Goal: Task Accomplishment & Management: Manage account settings

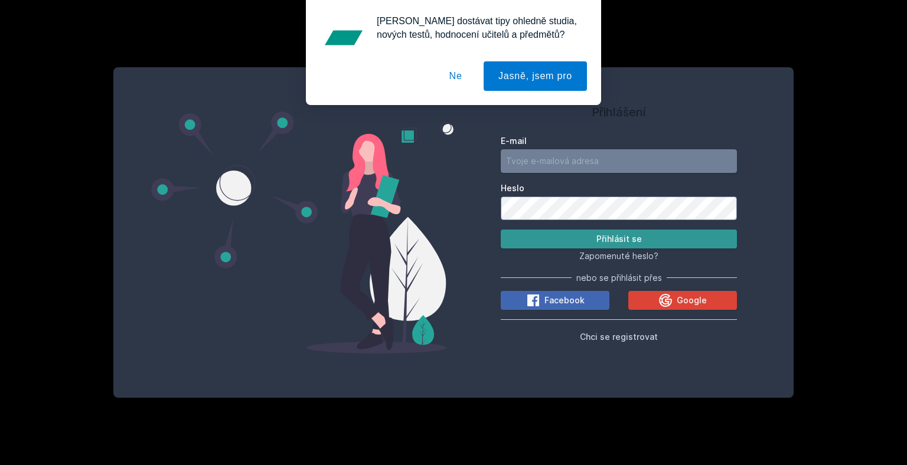
type input "[EMAIL_ADDRESS][DOMAIN_NAME]"
click at [598, 244] on button "Přihlásit se" at bounding box center [619, 239] width 236 height 19
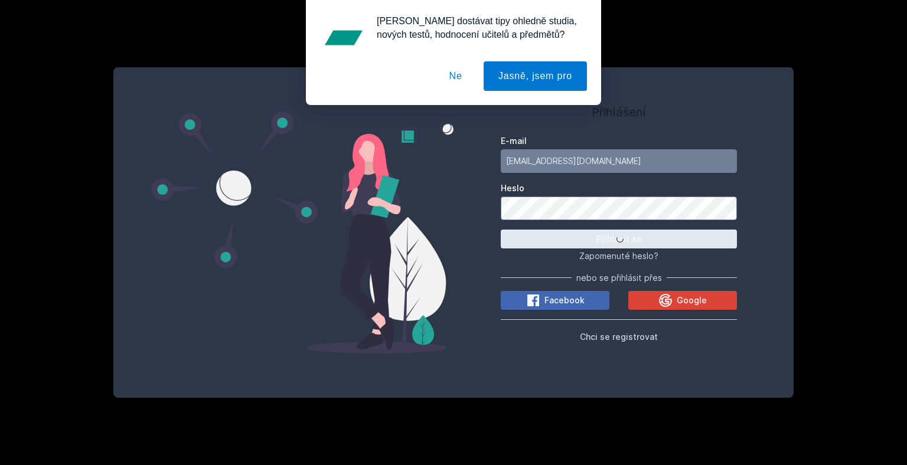
click at [456, 85] on button "Ne" at bounding box center [455, 76] width 42 height 30
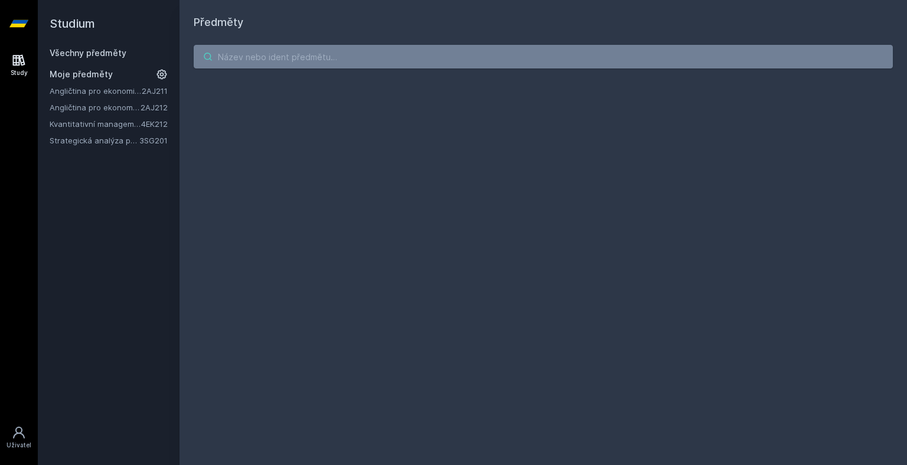
click at [216, 54] on input "search" at bounding box center [543, 57] width 699 height 24
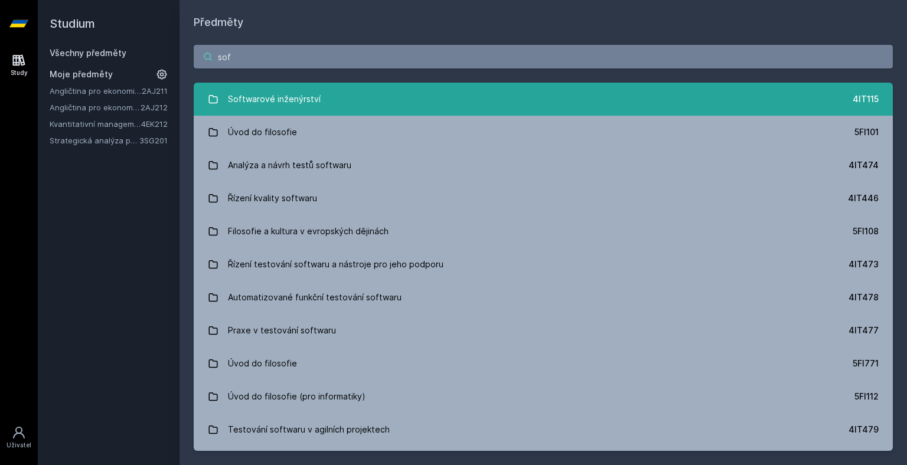
type input "sof"
click at [273, 95] on div "Softwarové inženýrství" at bounding box center [274, 99] width 93 height 24
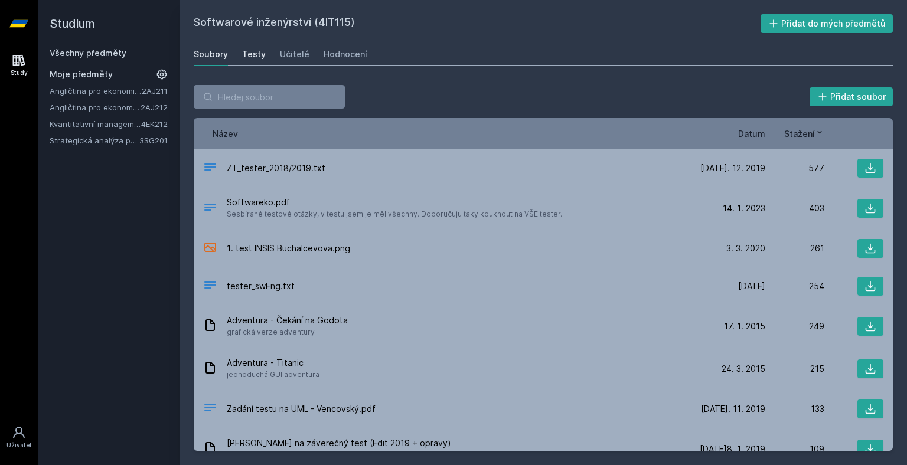
click at [251, 58] on div "Testy" at bounding box center [254, 54] width 24 height 12
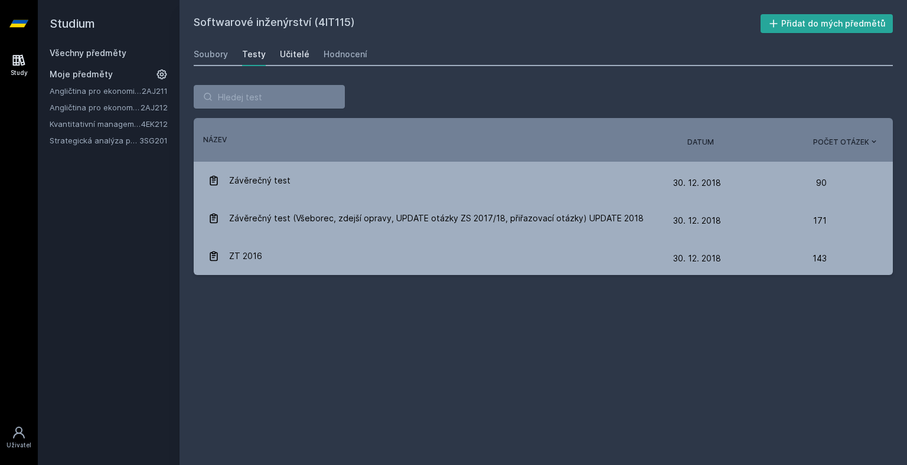
click at [294, 53] on div "Učitelé" at bounding box center [295, 54] width 30 height 12
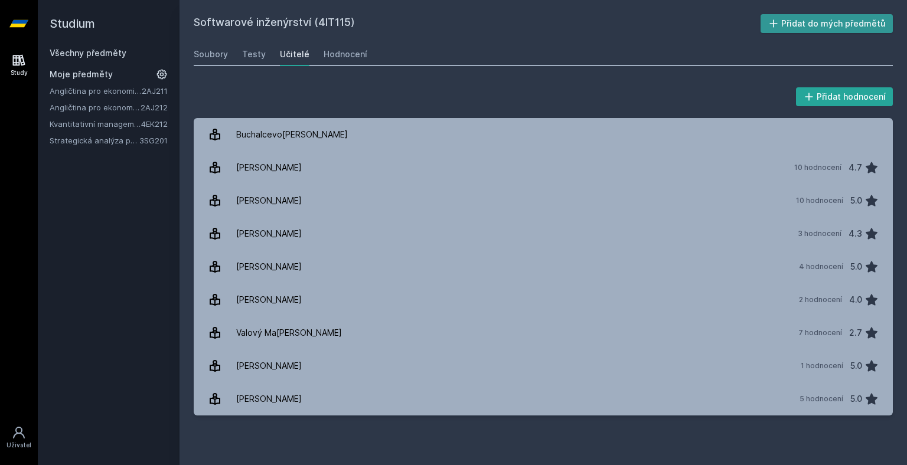
click at [805, 25] on button "Přidat do mých předmětů" at bounding box center [826, 23] width 133 height 19
click at [103, 57] on link "Všechny předměty" at bounding box center [88, 53] width 77 height 10
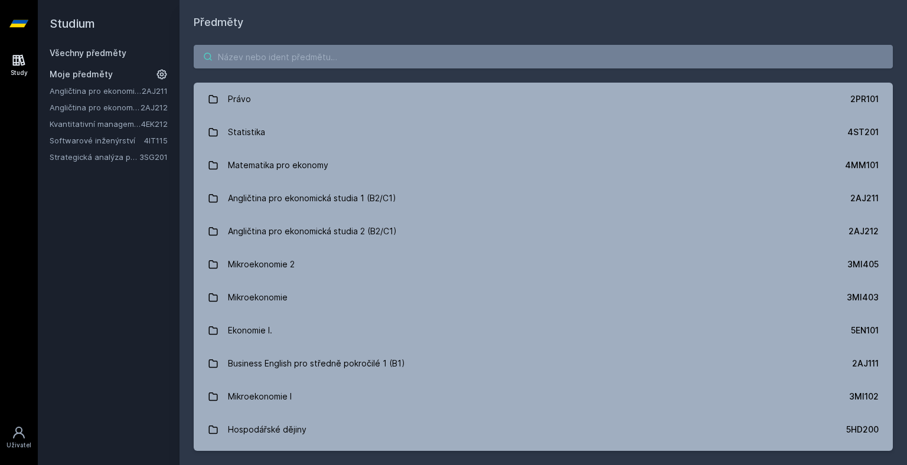
click at [267, 51] on input "search" at bounding box center [543, 57] width 699 height 24
paste input "Finanční teorie, politika a instituce"
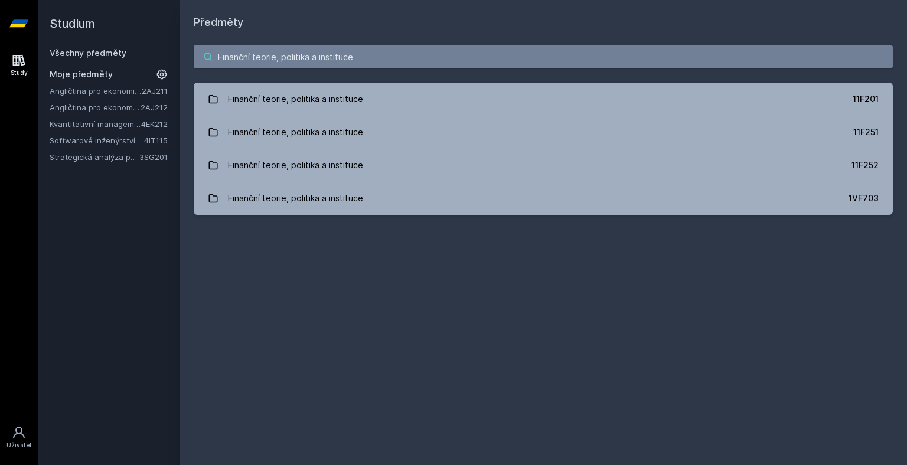
type input "Finanční teorie, politika a instituce"
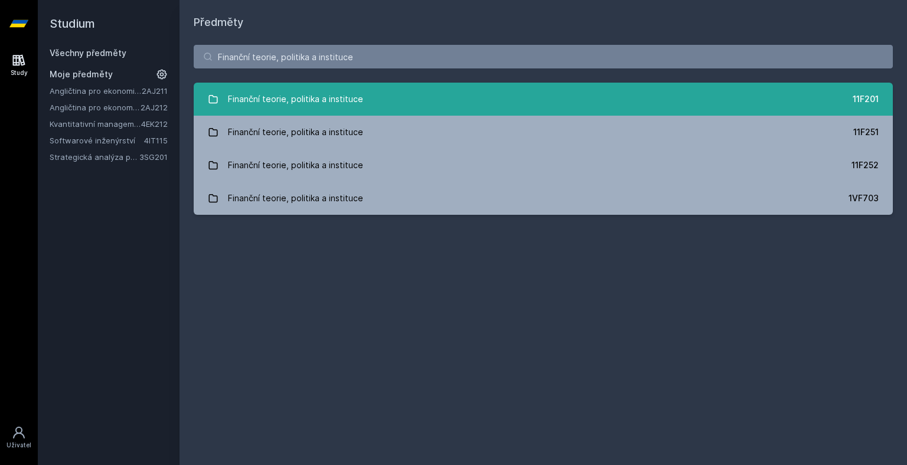
click at [529, 106] on link "Finanční teorie, politika a instituce 11F201" at bounding box center [543, 99] width 699 height 33
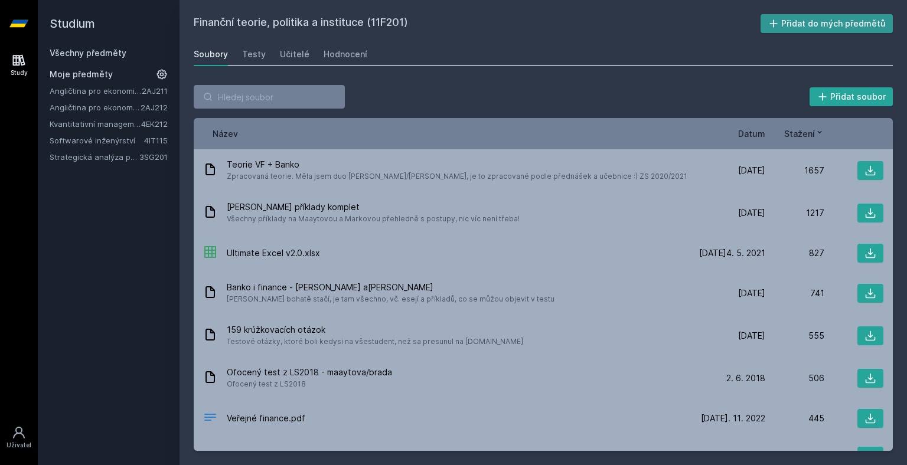
click at [819, 21] on button "Přidat do mých předmětů" at bounding box center [826, 23] width 133 height 19
click at [290, 54] on div "Učitelé" at bounding box center [295, 54] width 30 height 12
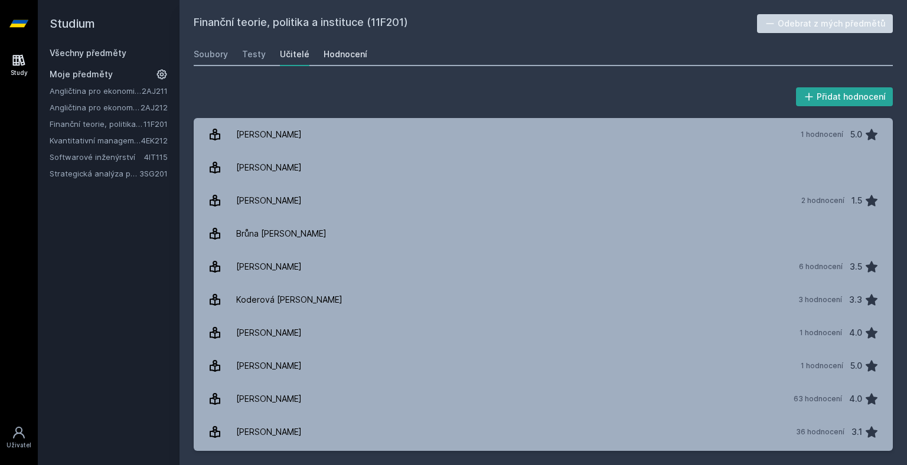
click at [351, 53] on div "Hodnocení" at bounding box center [345, 54] width 44 height 12
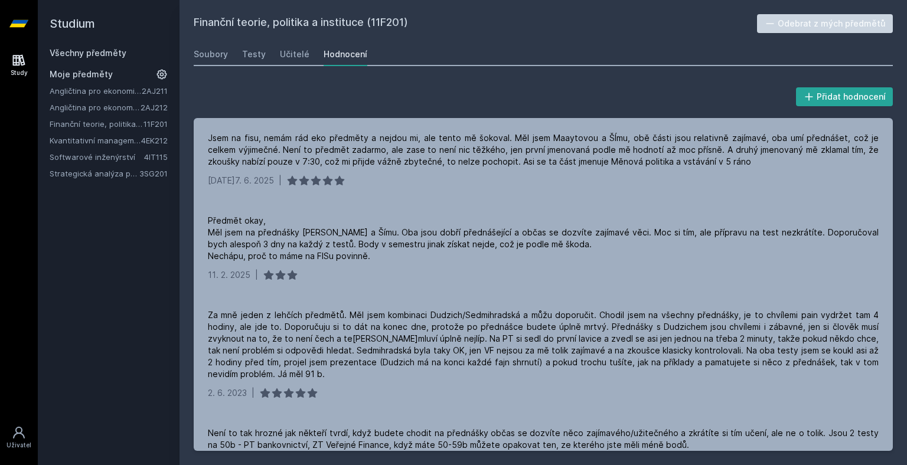
click at [113, 47] on div "Všechny předměty" at bounding box center [109, 53] width 118 height 12
click at [113, 49] on link "Všechny předměty" at bounding box center [88, 53] width 77 height 10
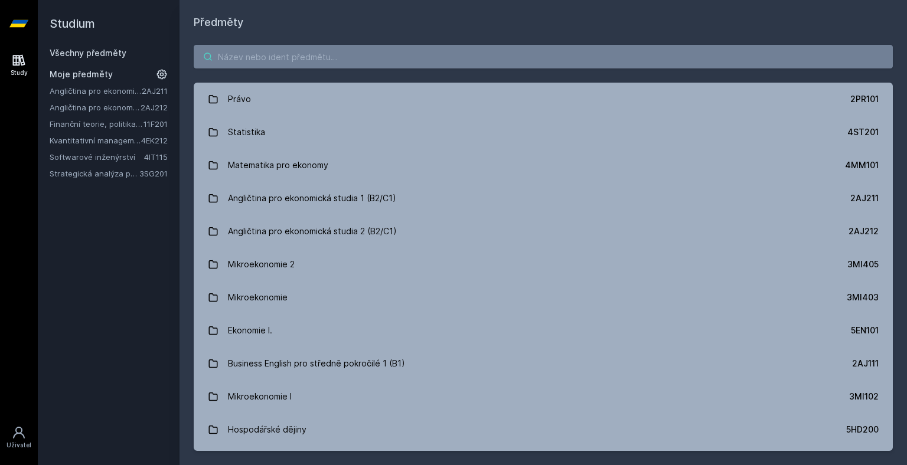
click at [238, 60] on input "search" at bounding box center [543, 57] width 699 height 24
paste input "Podnikové informační systémy"
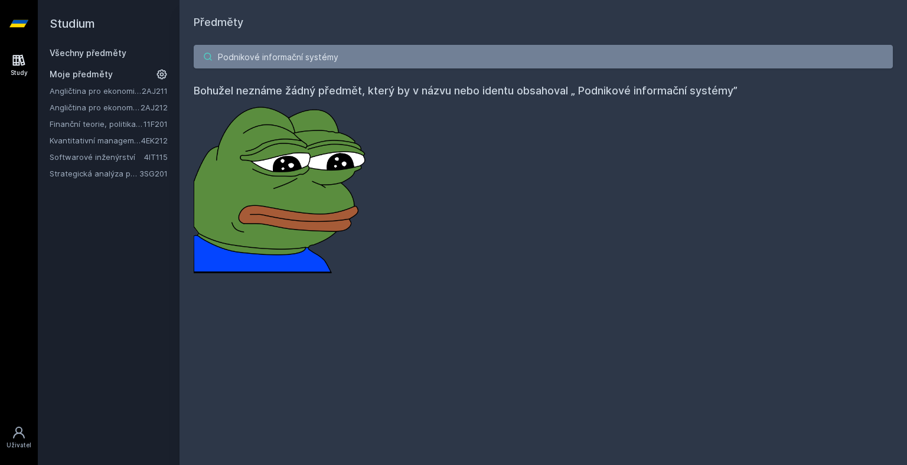
drag, startPoint x: 218, startPoint y: 55, endPoint x: 210, endPoint y: 53, distance: 8.0
click at [210, 53] on div "Podnikové informační systémy" at bounding box center [543, 57] width 699 height 24
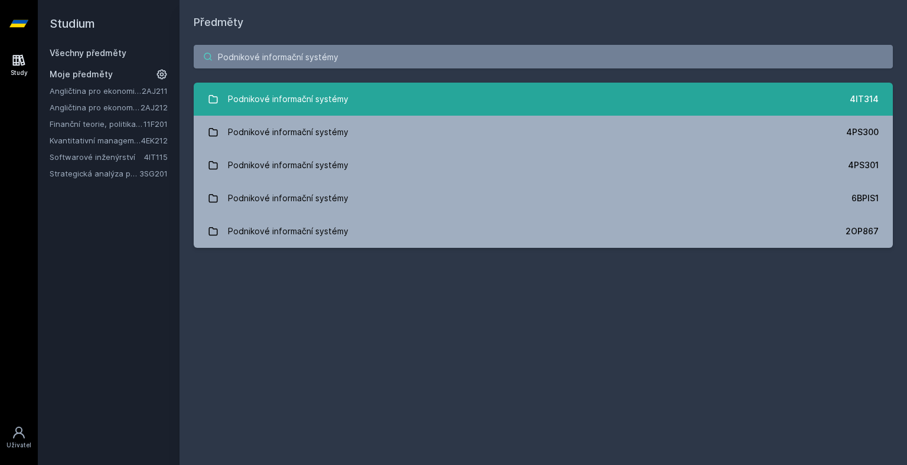
type input "Podnikové informační systémy"
click at [401, 93] on link "Podnikové informační systémy 4IT314" at bounding box center [543, 99] width 699 height 33
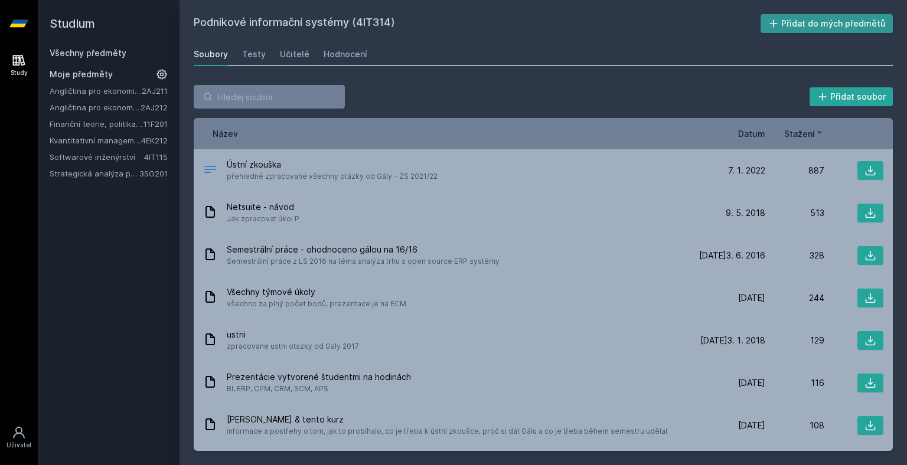
click at [810, 17] on button "Přidat do mých předmětů" at bounding box center [826, 23] width 133 height 19
click at [253, 55] on div "Testy" at bounding box center [254, 54] width 24 height 12
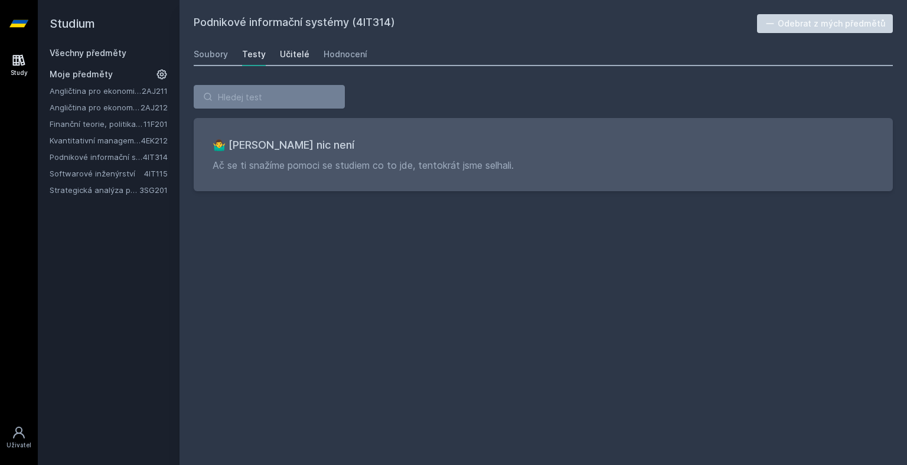
click at [293, 55] on div "Učitelé" at bounding box center [295, 54] width 30 height 12
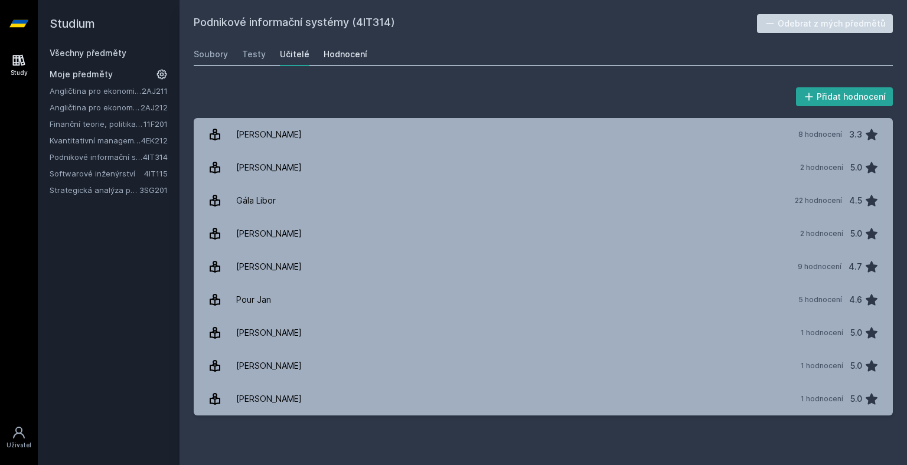
click at [345, 51] on div "Hodnocení" at bounding box center [345, 54] width 44 height 12
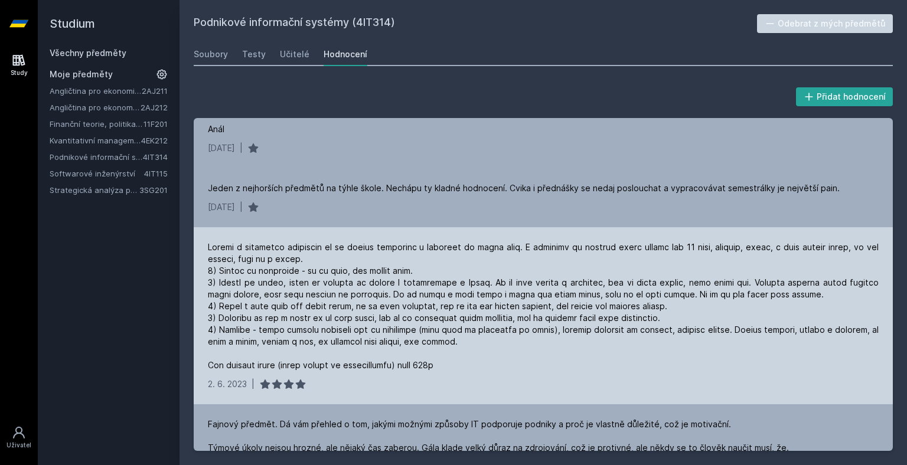
scroll to position [708, 0]
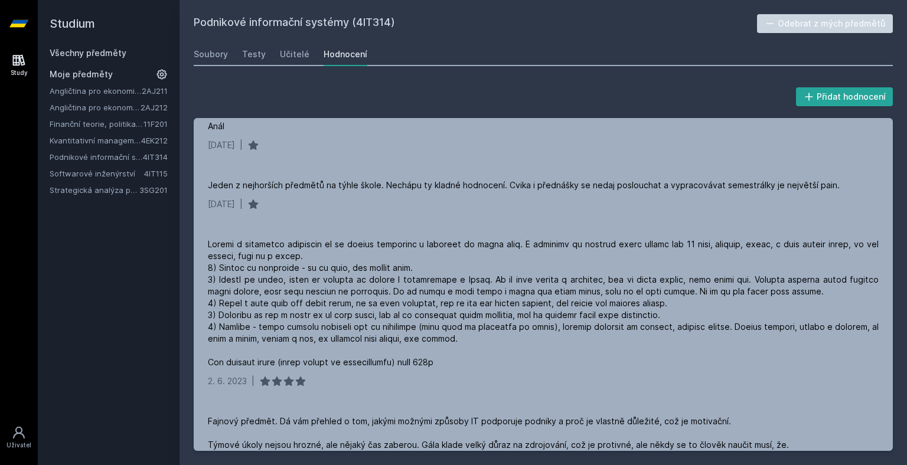
click at [115, 175] on link "Softwarové inženýrství" at bounding box center [97, 174] width 94 height 12
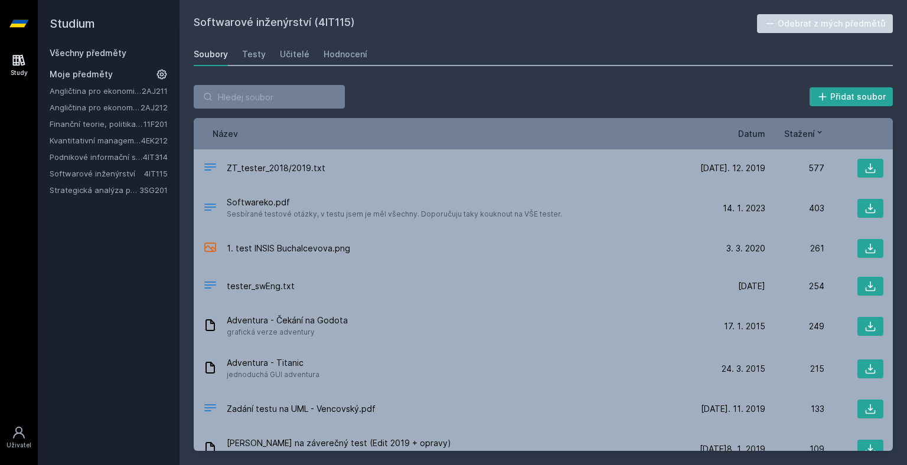
click at [308, 47] on div "Soubory Testy Učitelé Hodnocení" at bounding box center [543, 54] width 699 height 24
click at [293, 57] on div "Učitelé" at bounding box center [295, 54] width 30 height 12
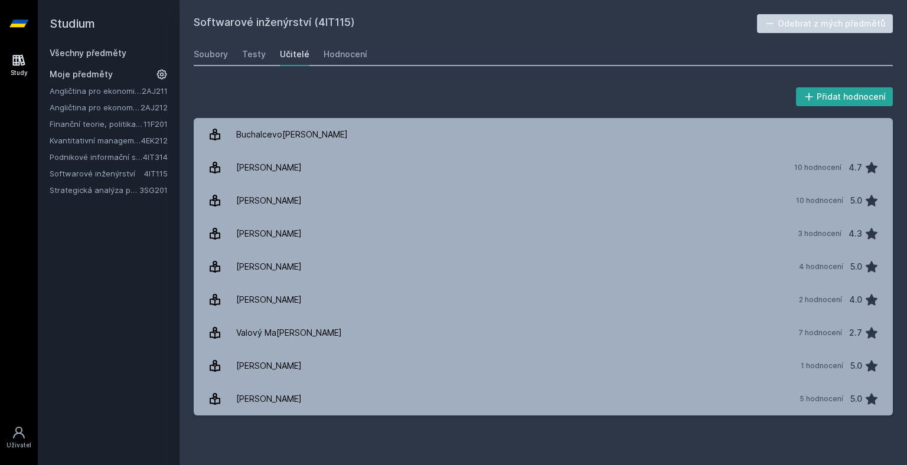
click at [132, 55] on div "Všechny předměty" at bounding box center [109, 53] width 118 height 12
click at [93, 51] on link "Všechny předměty" at bounding box center [88, 53] width 77 height 10
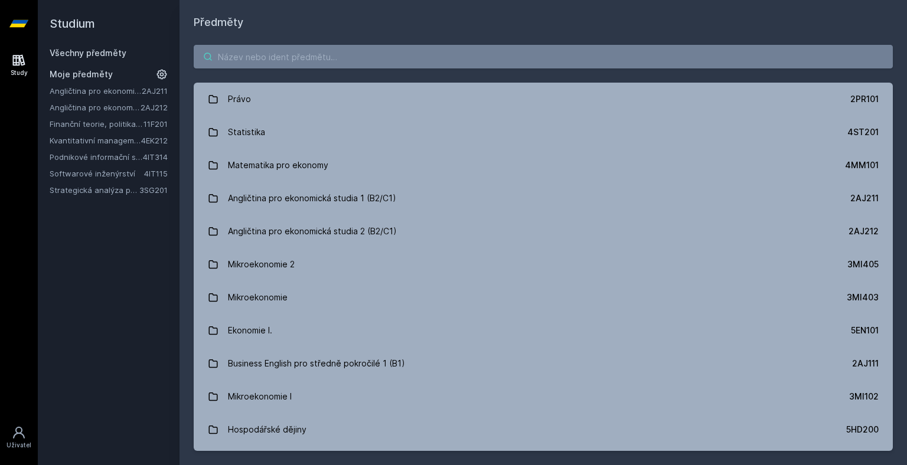
click at [300, 55] on input "search" at bounding box center [543, 57] width 699 height 24
paste input "Finanční teorie, politika a instituce"
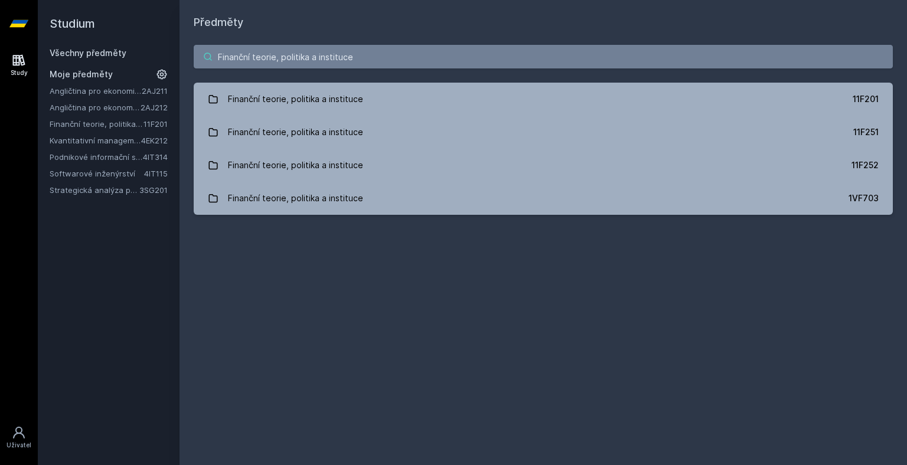
type input "Finanční teorie, politika a instituce"
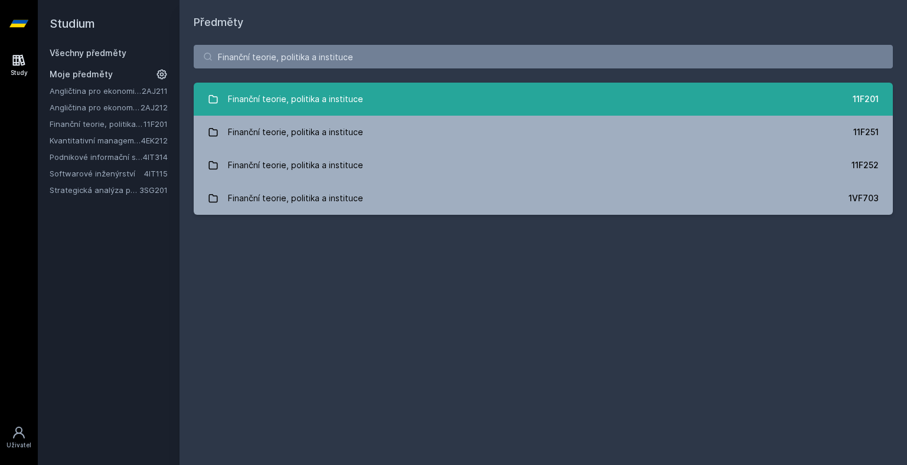
click at [431, 100] on link "Finanční teorie, politika a instituce 11F201" at bounding box center [543, 99] width 699 height 33
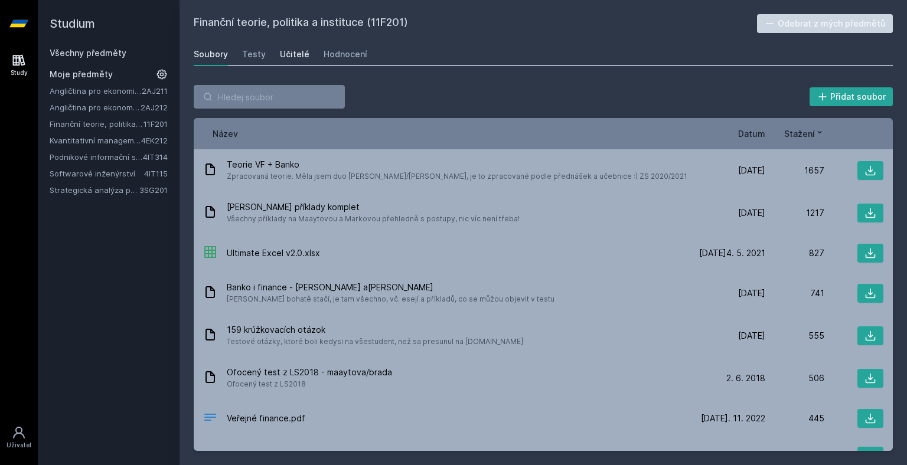
click at [290, 57] on div "Učitelé" at bounding box center [295, 54] width 30 height 12
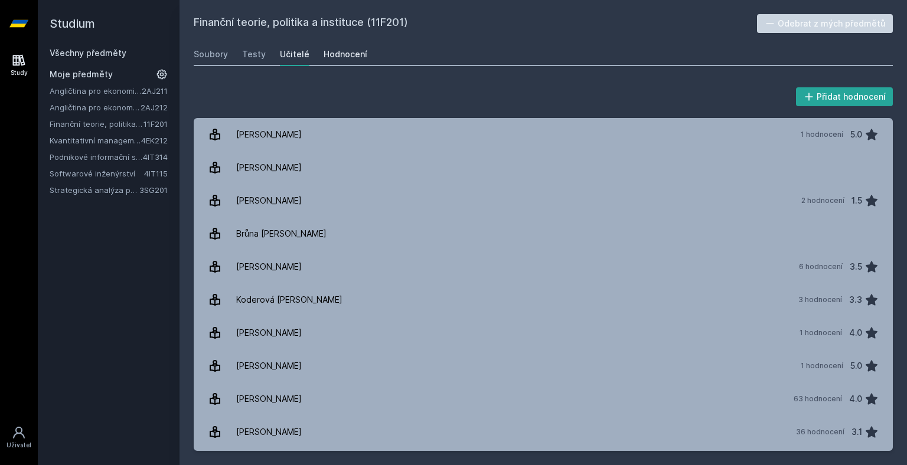
click at [326, 63] on link "Hodnocení" at bounding box center [345, 54] width 44 height 24
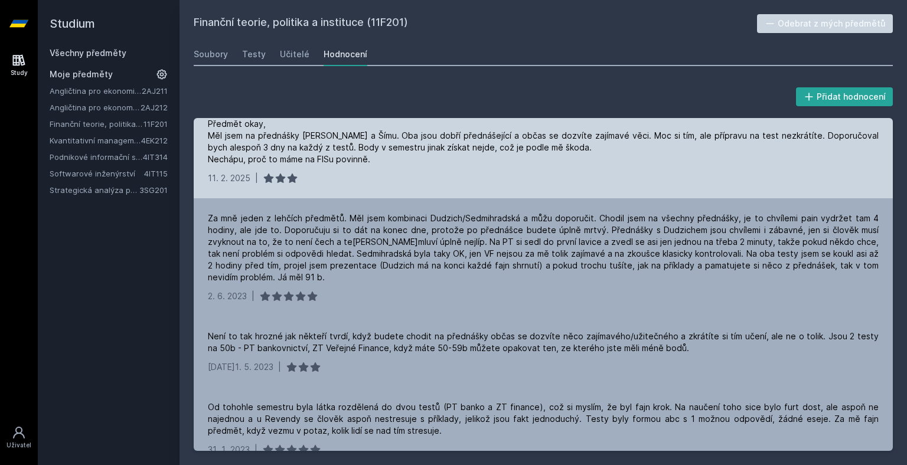
scroll to position [118, 0]
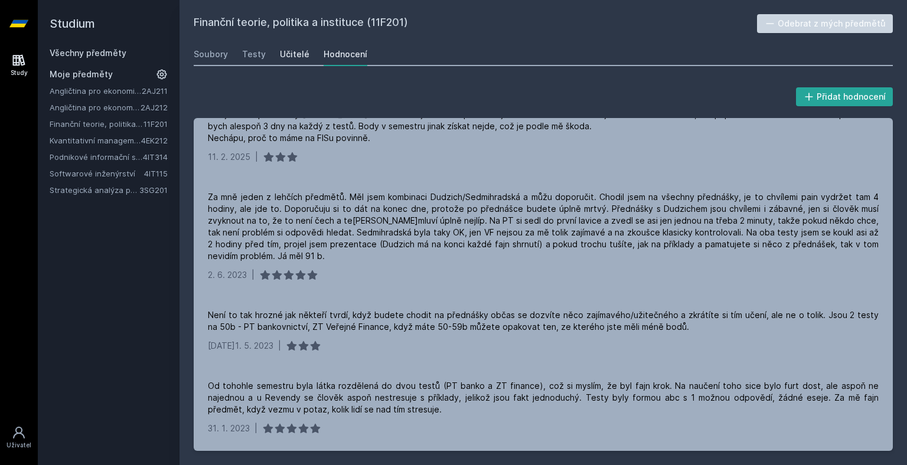
click at [297, 50] on div "Učitelé" at bounding box center [295, 54] width 30 height 12
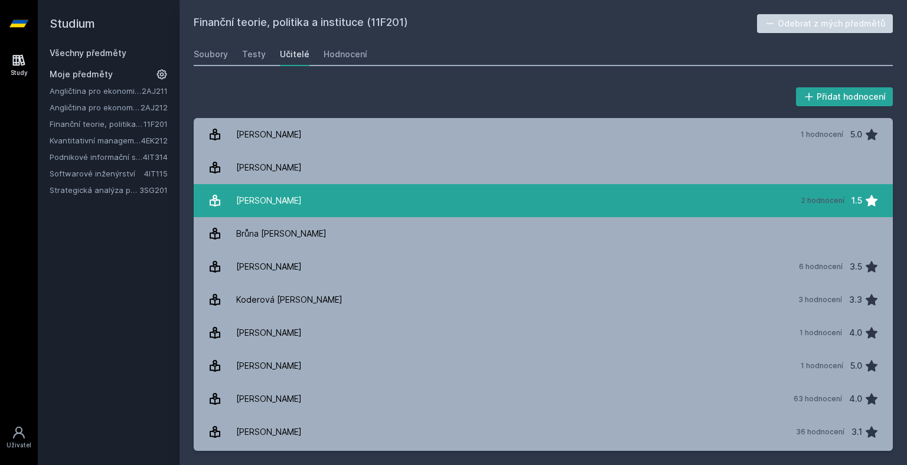
click at [460, 205] on link "[PERSON_NAME] 2 hodnocení 1.5" at bounding box center [543, 200] width 699 height 33
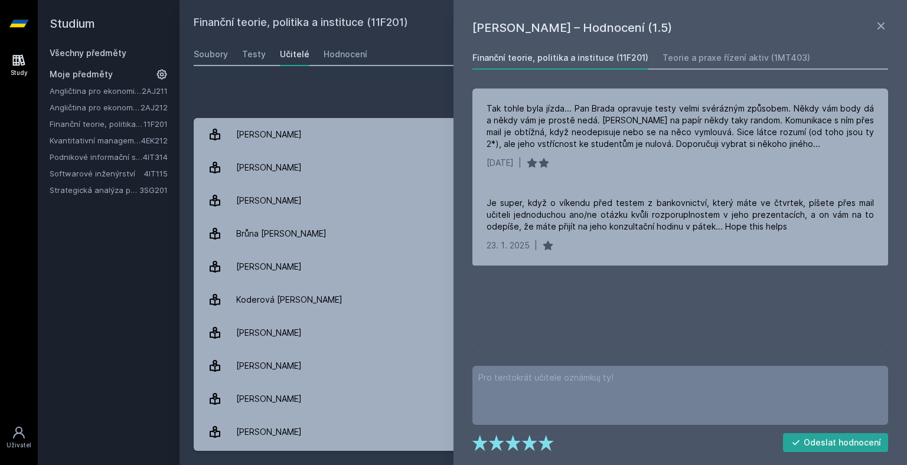
click at [414, 45] on div "Soubory Testy Učitelé Hodnocení" at bounding box center [543, 54] width 699 height 24
click at [881, 21] on icon at bounding box center [881, 26] width 14 height 14
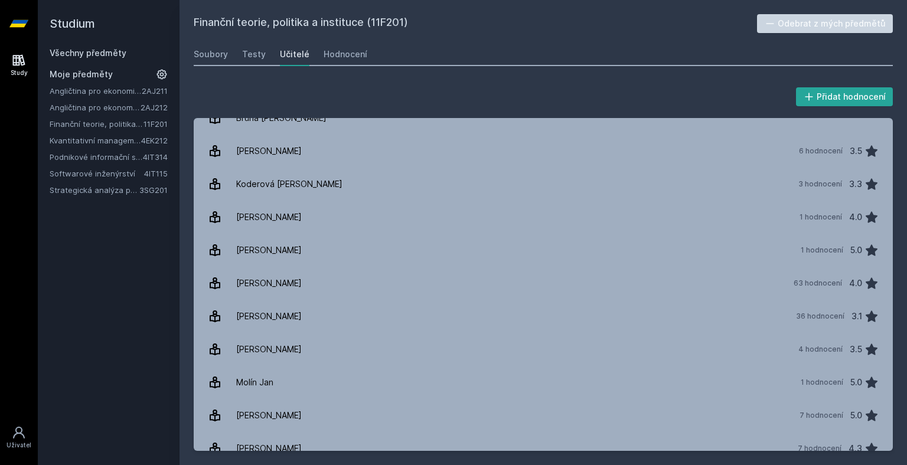
scroll to position [236, 0]
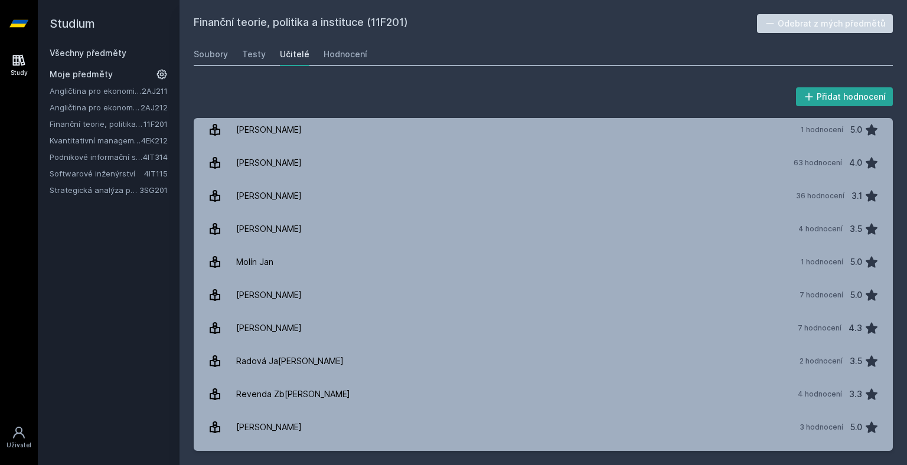
click at [361, 58] on div "Soubory Testy Učitelé Hodnocení" at bounding box center [543, 54] width 699 height 24
click at [345, 54] on div "Hodnocení" at bounding box center [345, 54] width 44 height 12
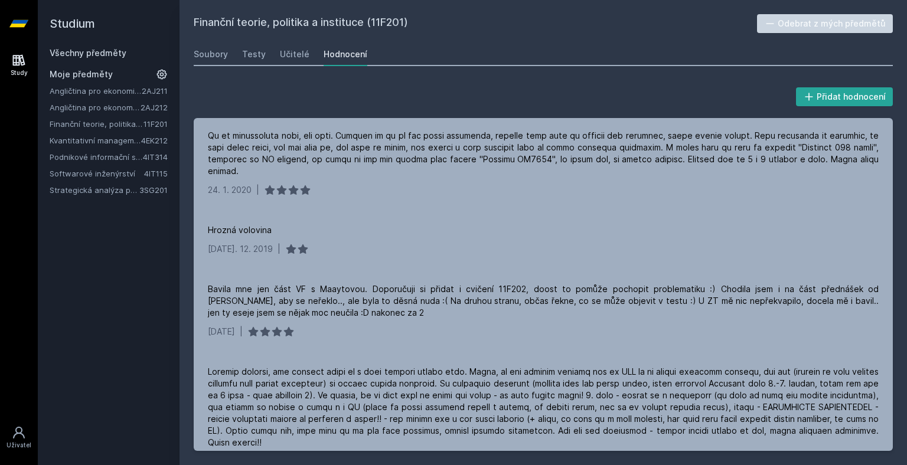
scroll to position [2420, 0]
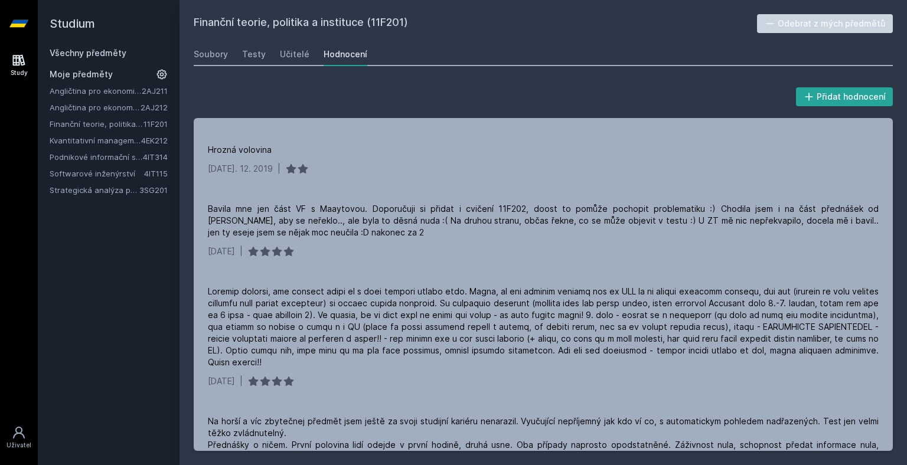
click at [113, 60] on div "Všechny předměty Moje předměty Angličtina pro ekonomická studia 1 (B2/C1) 2AJ21…" at bounding box center [109, 121] width 118 height 149
click at [113, 53] on link "Všechny předměty" at bounding box center [88, 53] width 77 height 10
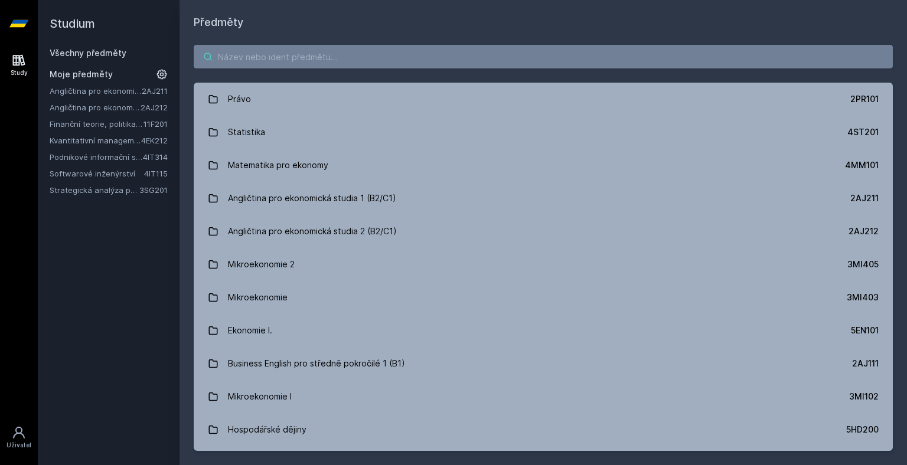
click at [256, 48] on input "search" at bounding box center [543, 57] width 699 height 24
paste input "Strategická analýza pro informatiky a statistiky"
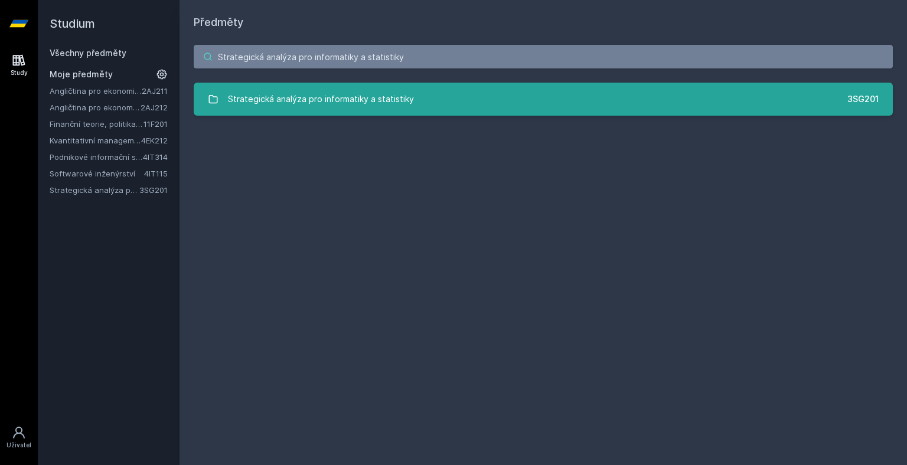
type input "Strategická analýza pro informatiky a statistiky"
click at [398, 95] on div "Strategická analýza pro informatiky a statistiky" at bounding box center [321, 99] width 186 height 24
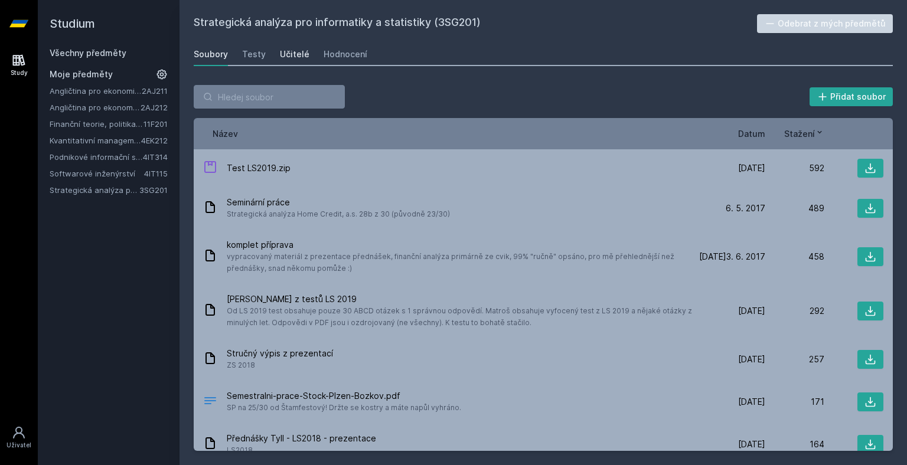
click at [285, 57] on div "Učitelé" at bounding box center [295, 54] width 30 height 12
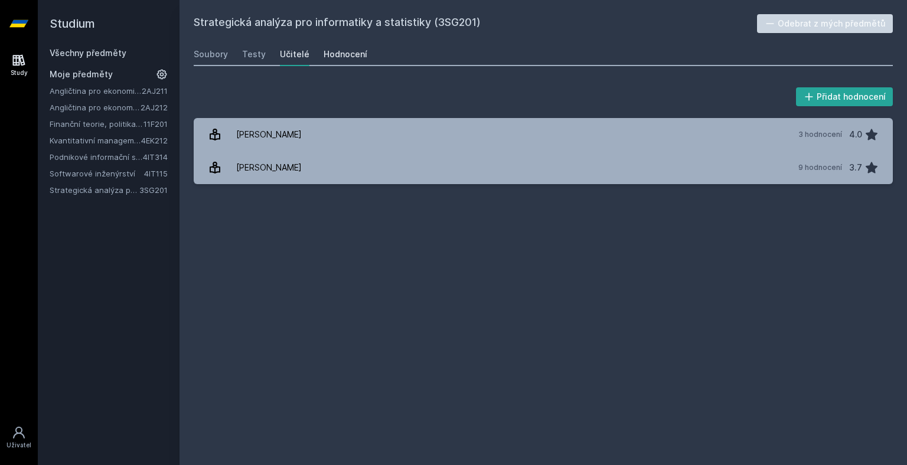
click at [325, 55] on div "Hodnocení" at bounding box center [345, 54] width 44 height 12
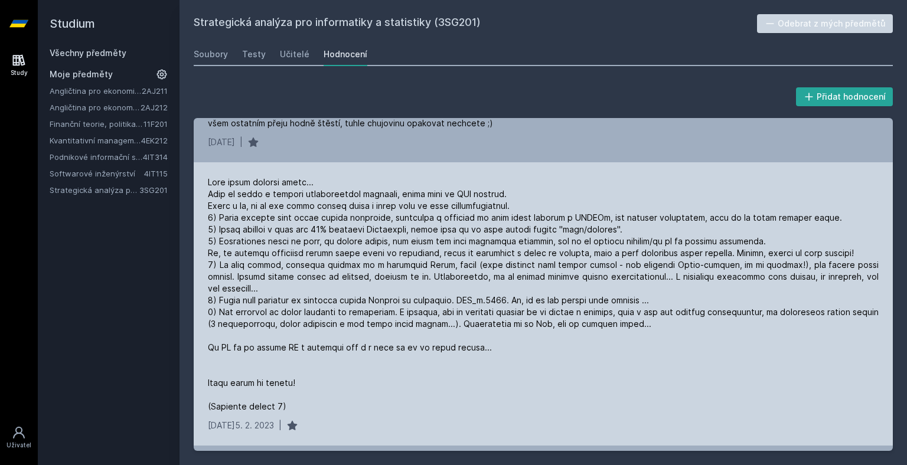
scroll to position [767, 0]
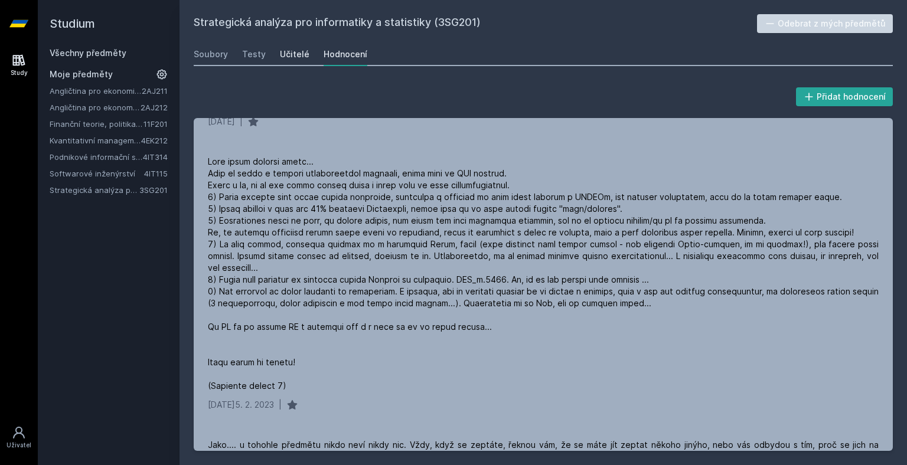
click at [292, 55] on div "Učitelé" at bounding box center [295, 54] width 30 height 12
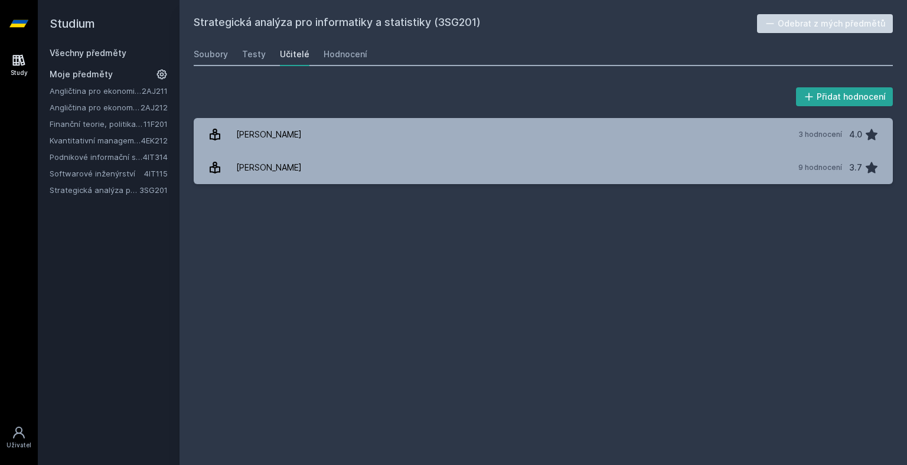
drag, startPoint x: 348, startPoint y: 47, endPoint x: 351, endPoint y: 30, distance: 17.4
click at [348, 47] on link "Hodnocení" at bounding box center [345, 54] width 44 height 24
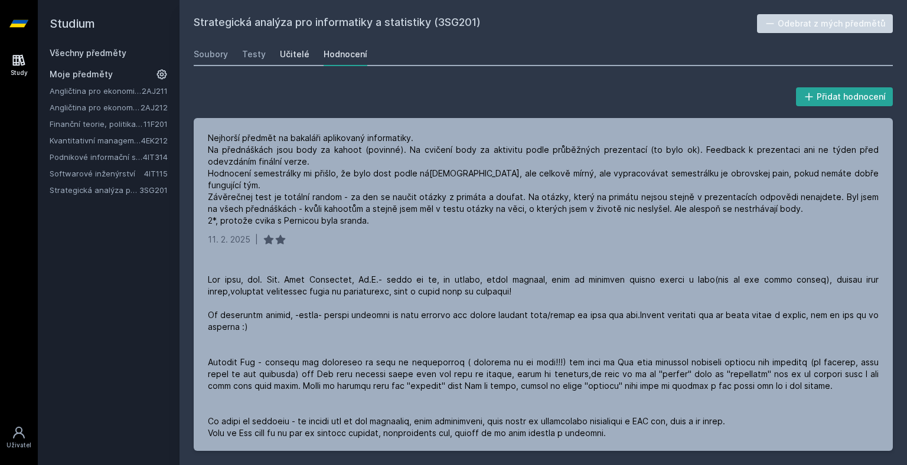
click at [301, 50] on div "Učitelé" at bounding box center [295, 54] width 30 height 12
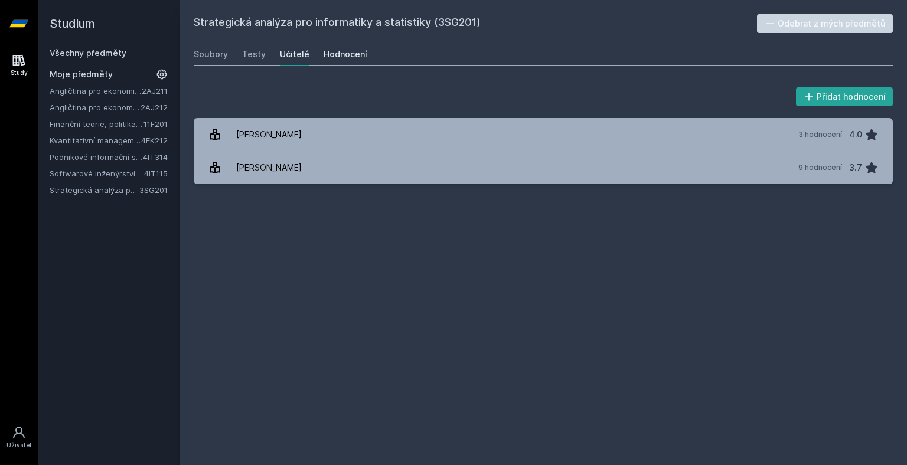
click at [349, 57] on div "Hodnocení" at bounding box center [345, 54] width 44 height 12
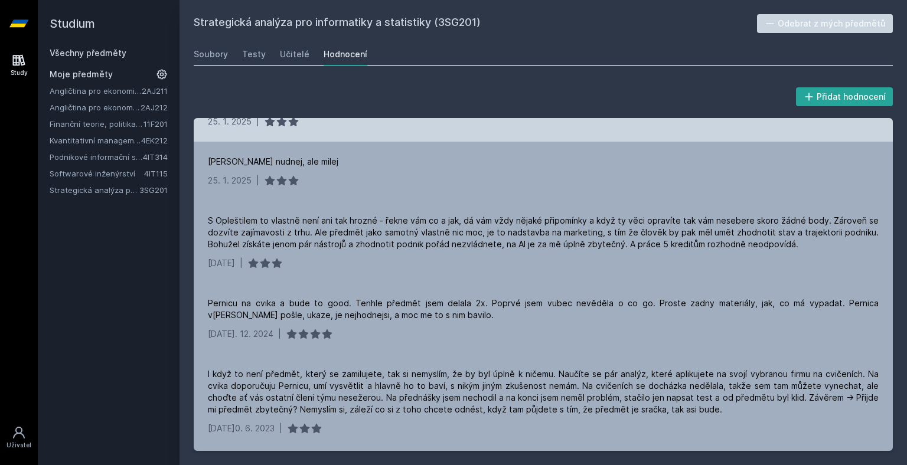
scroll to position [59, 0]
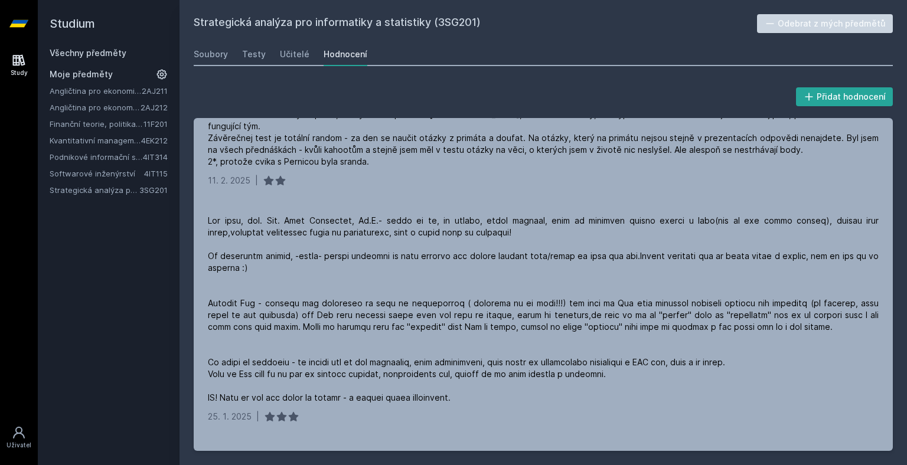
click at [100, 55] on link "Všechny předměty" at bounding box center [88, 53] width 77 height 10
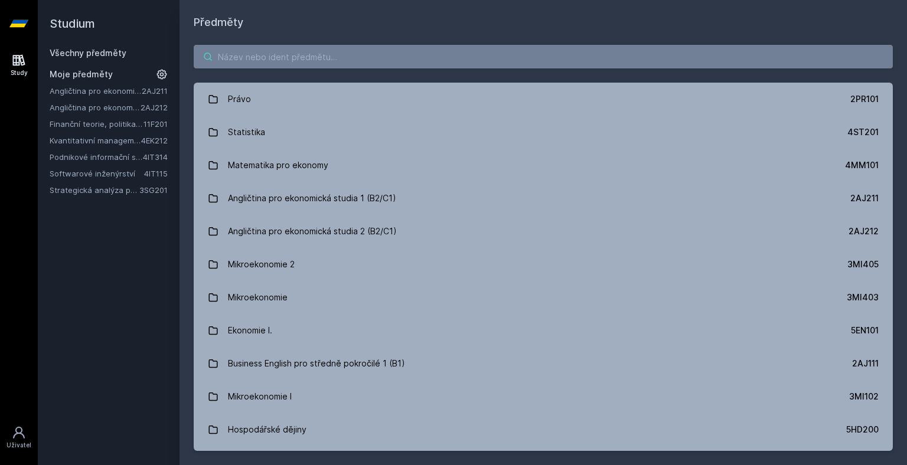
click at [231, 53] on input "search" at bounding box center [543, 57] width 699 height 24
paste input "Účetnictví I."
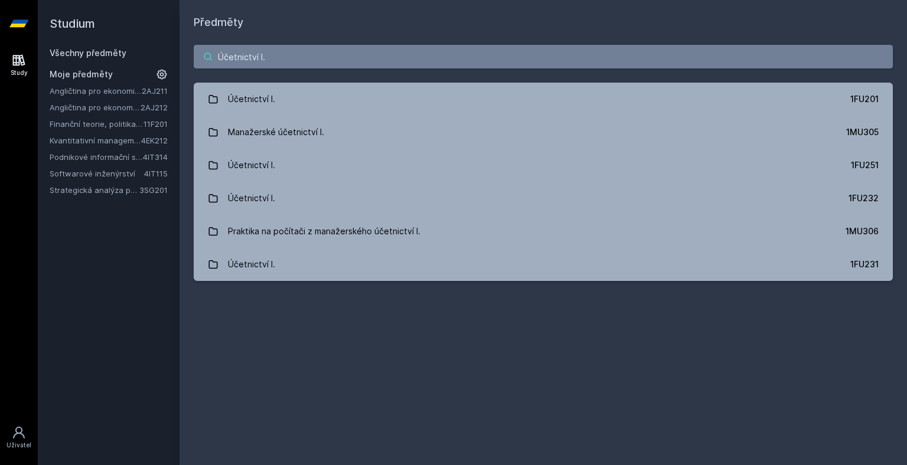
type input "Účetnictví I."
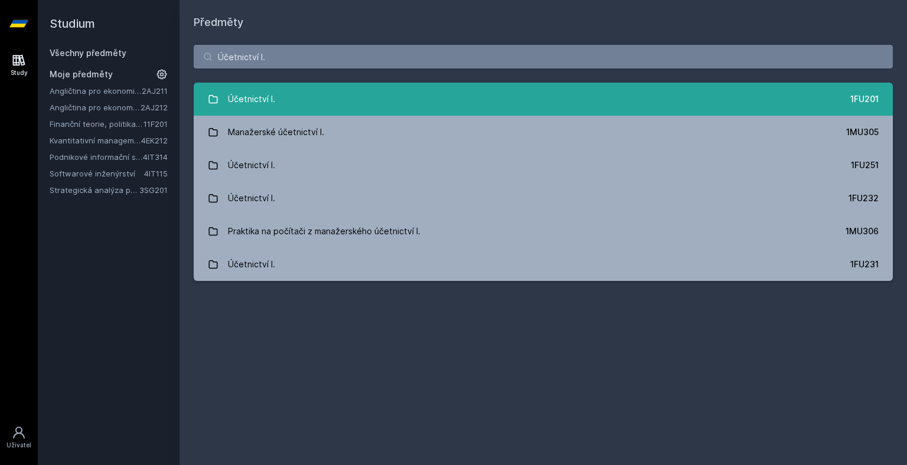
click at [524, 99] on link "Účetnictví I. 1FU201" at bounding box center [543, 99] width 699 height 33
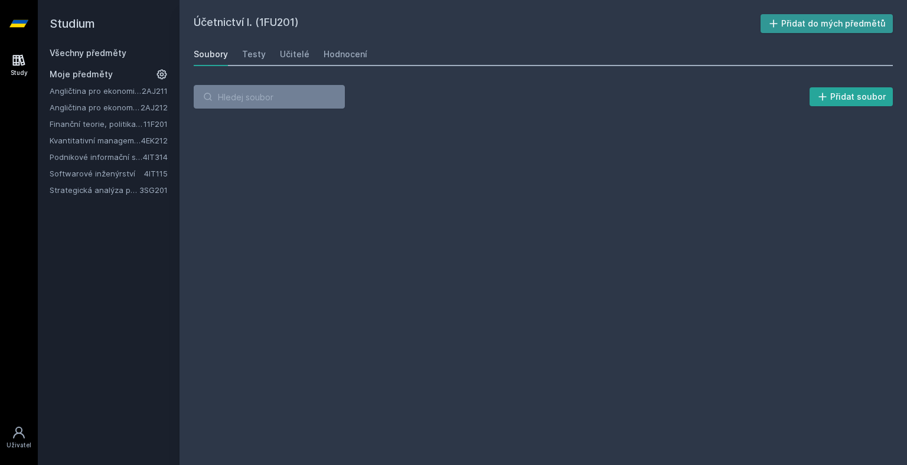
click at [801, 23] on button "Přidat do mých předmětů" at bounding box center [826, 23] width 133 height 19
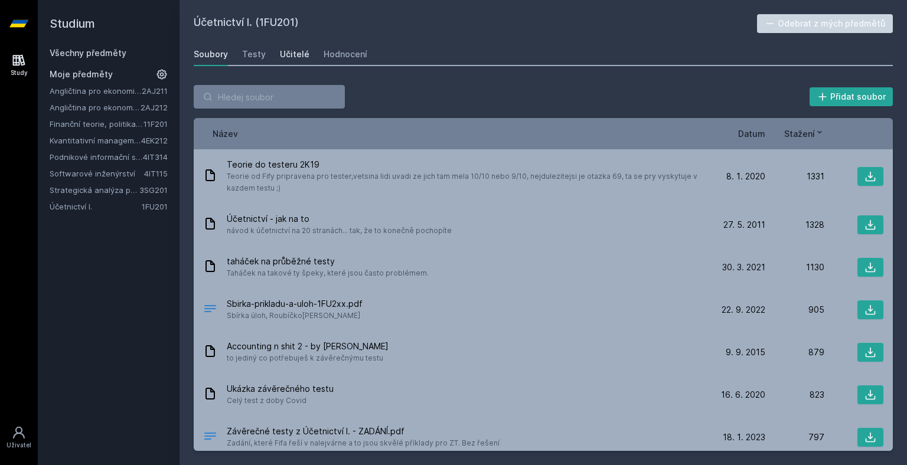
click at [295, 50] on div "Učitelé" at bounding box center [295, 54] width 30 height 12
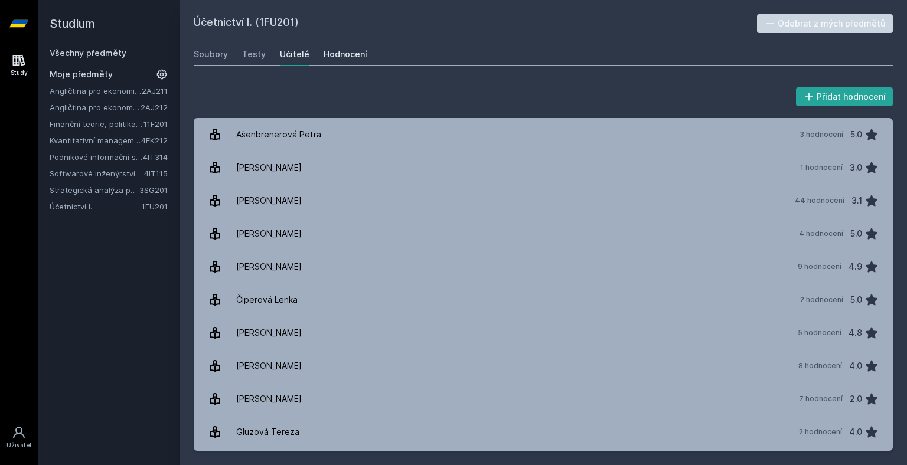
click at [359, 53] on div "Hodnocení" at bounding box center [345, 54] width 44 height 12
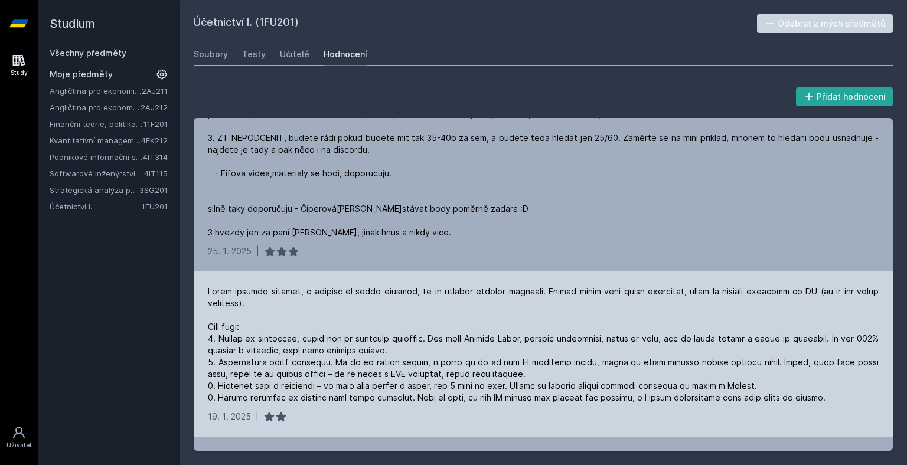
scroll to position [354, 0]
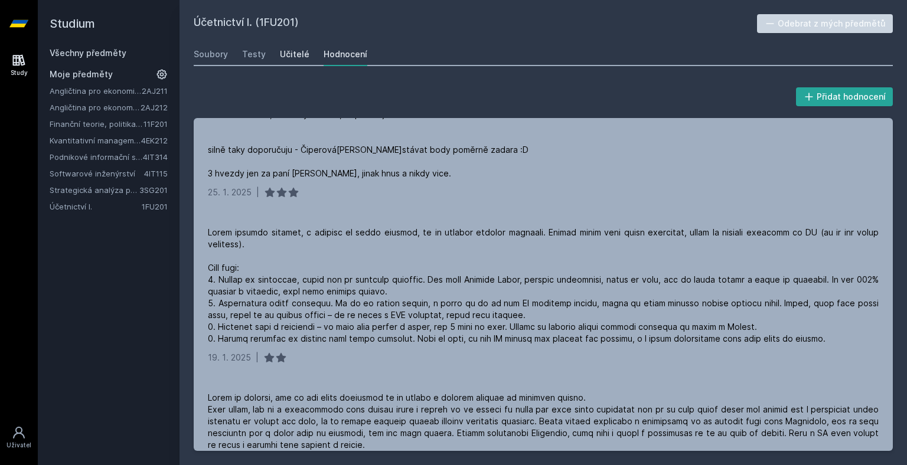
click at [282, 51] on div "Učitelé" at bounding box center [295, 54] width 30 height 12
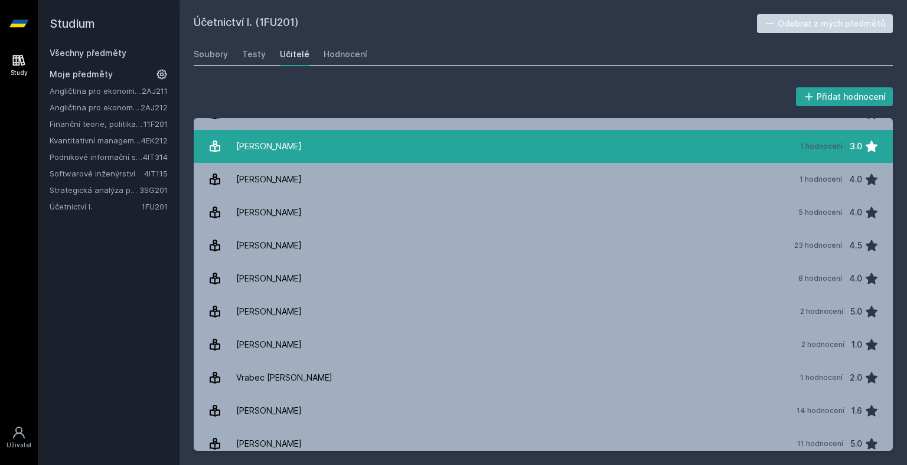
scroll to position [2079, 0]
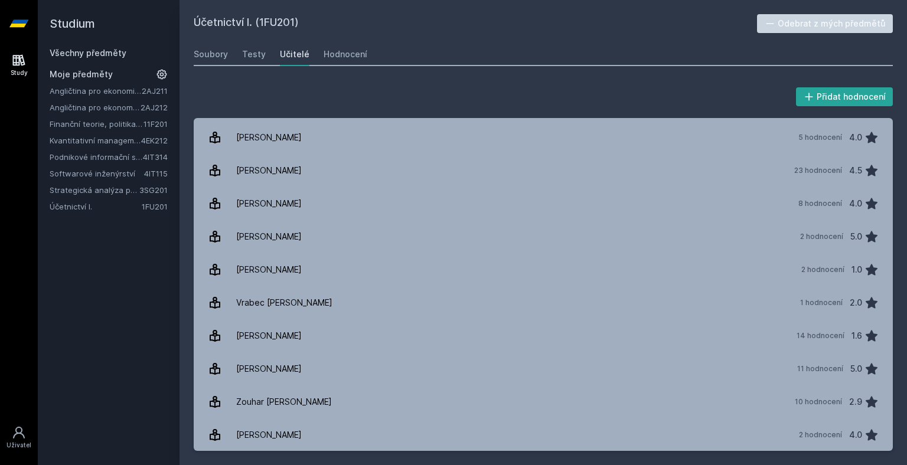
click at [159, 346] on div "Studium Všechny předměty Moje předměty Angličtina pro ekonomická studia 1 (B2/C…" at bounding box center [109, 232] width 142 height 465
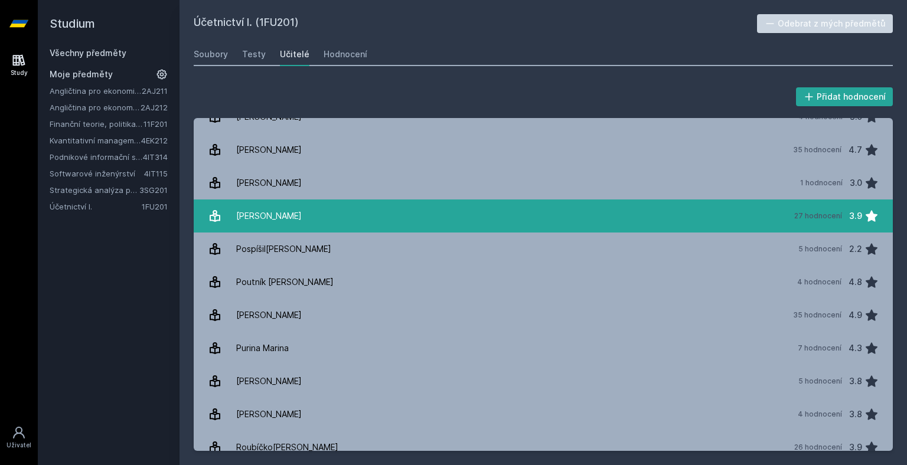
scroll to position [1180, 0]
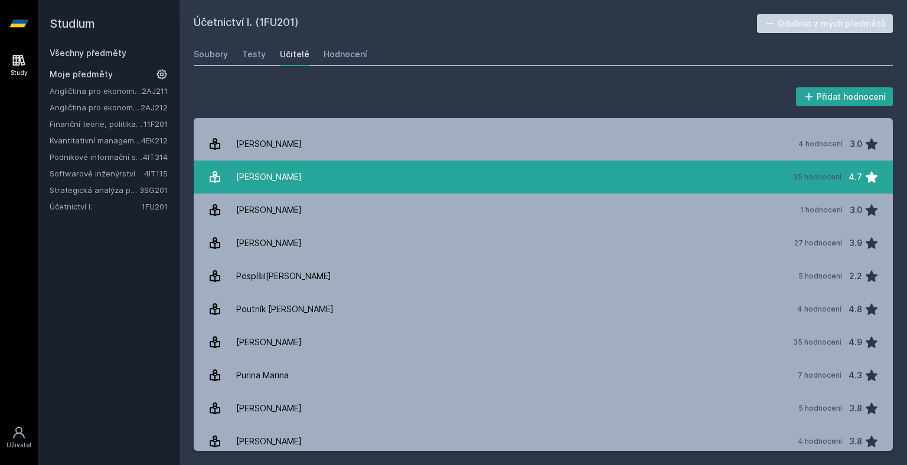
click at [362, 175] on link "[PERSON_NAME] 35 hodnocení 4.7" at bounding box center [543, 177] width 699 height 33
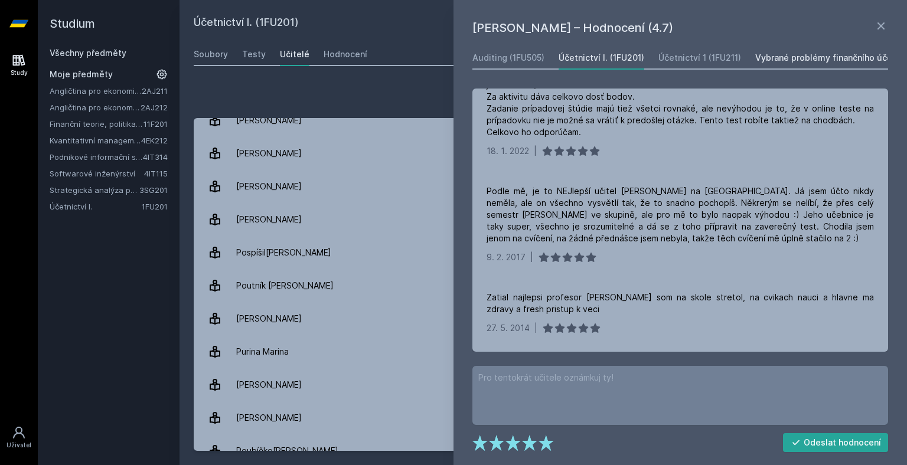
scroll to position [1240, 0]
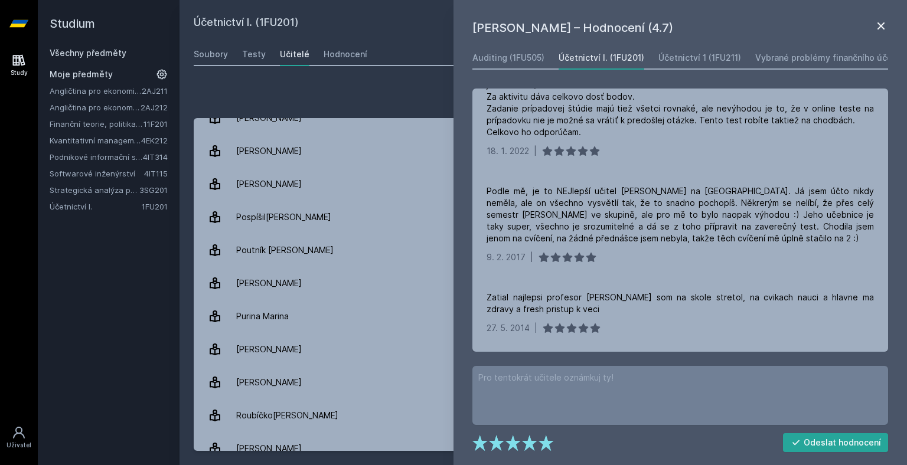
click at [885, 25] on icon at bounding box center [881, 26] width 14 height 14
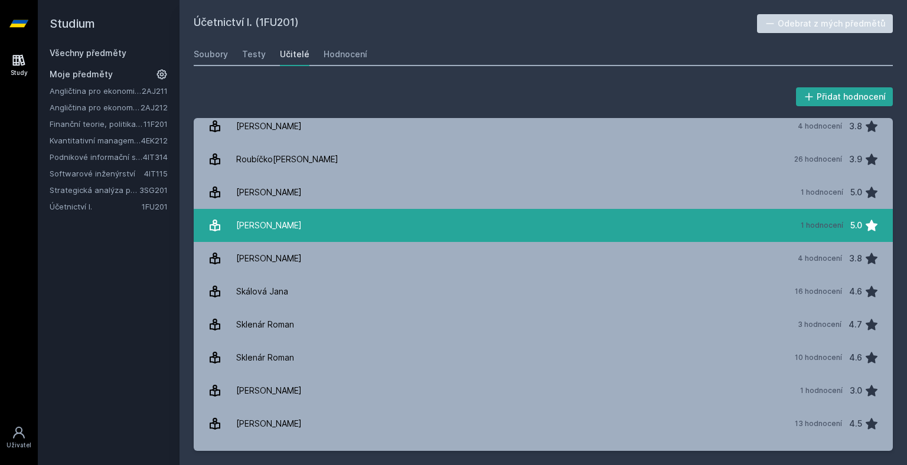
scroll to position [1476, 0]
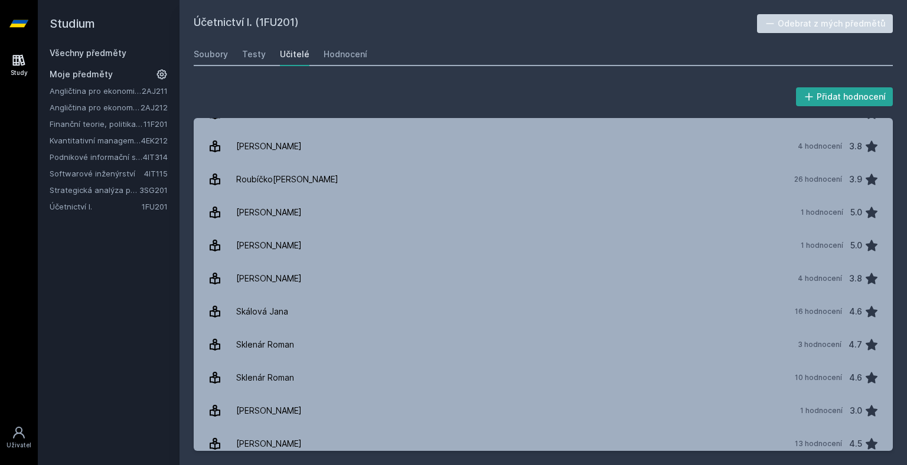
click at [123, 104] on link "Angličtina pro ekonomická studia 2 (B2/C1)" at bounding box center [95, 108] width 91 height 12
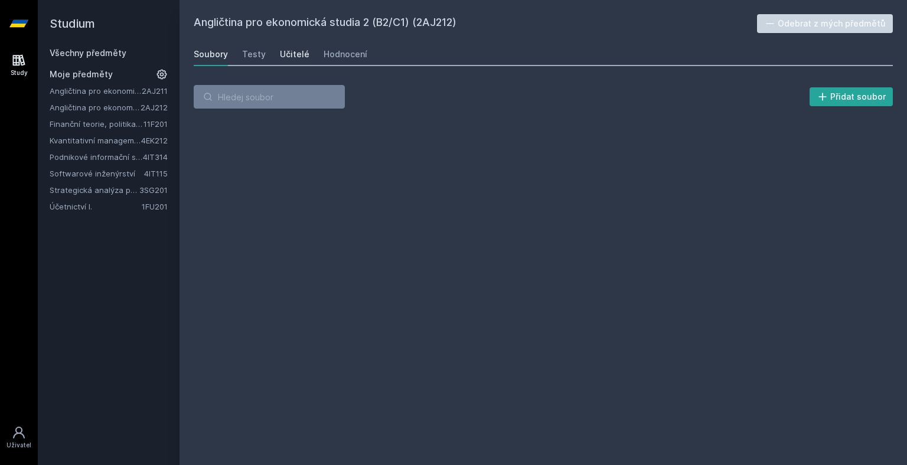
click at [280, 58] on div "Učitelé" at bounding box center [295, 54] width 30 height 12
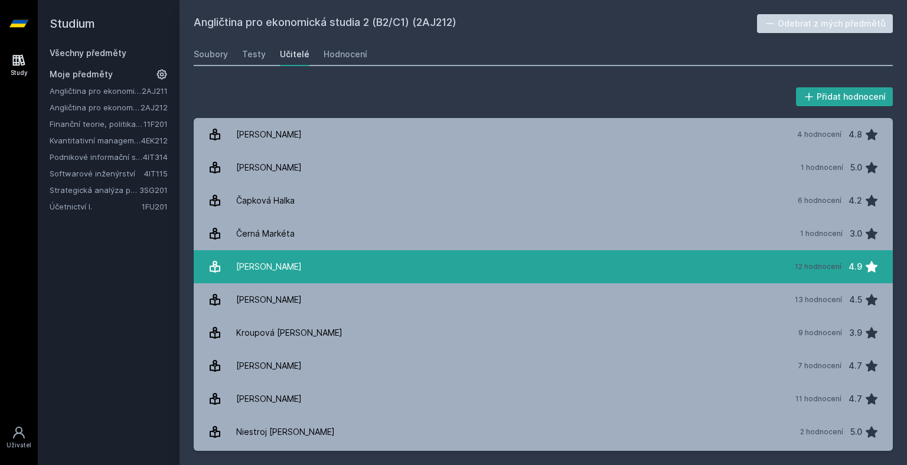
click at [334, 263] on link "Duruttya [PERSON_NAME] 12 hodnocení 4.9" at bounding box center [543, 266] width 699 height 33
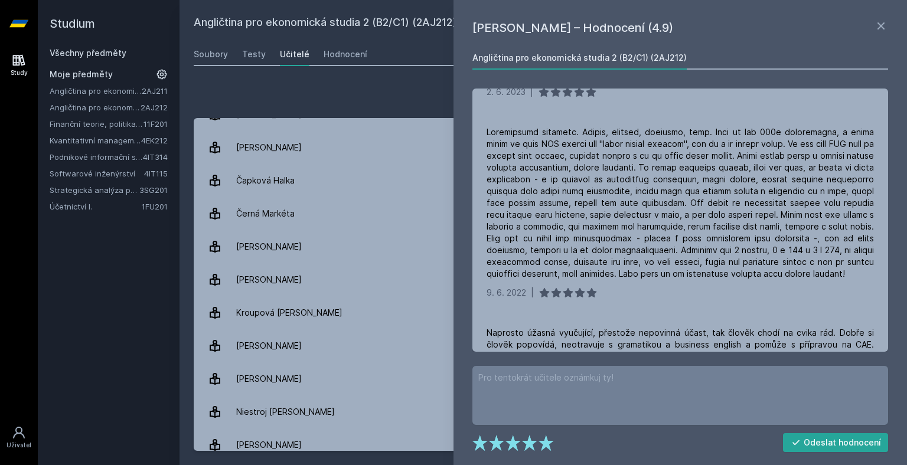
scroll to position [18, 0]
click at [88, 171] on link "Softwarové inženýrství" at bounding box center [97, 174] width 94 height 12
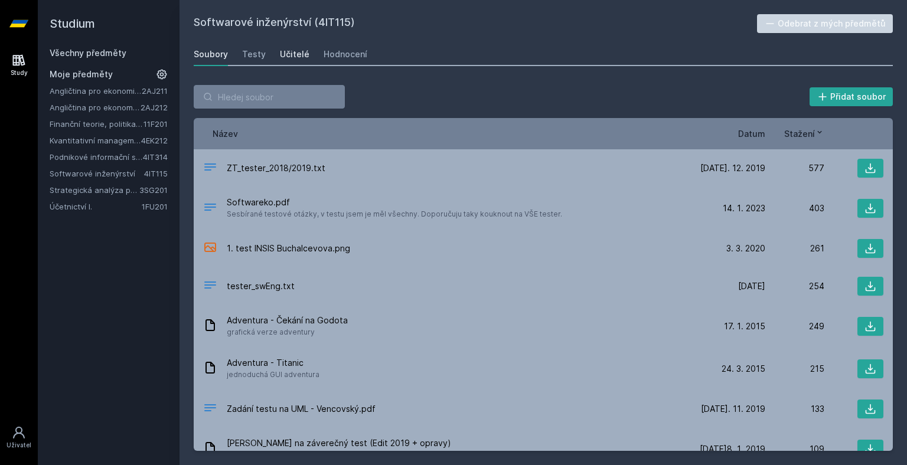
click at [295, 58] on div "Učitelé" at bounding box center [295, 54] width 30 height 12
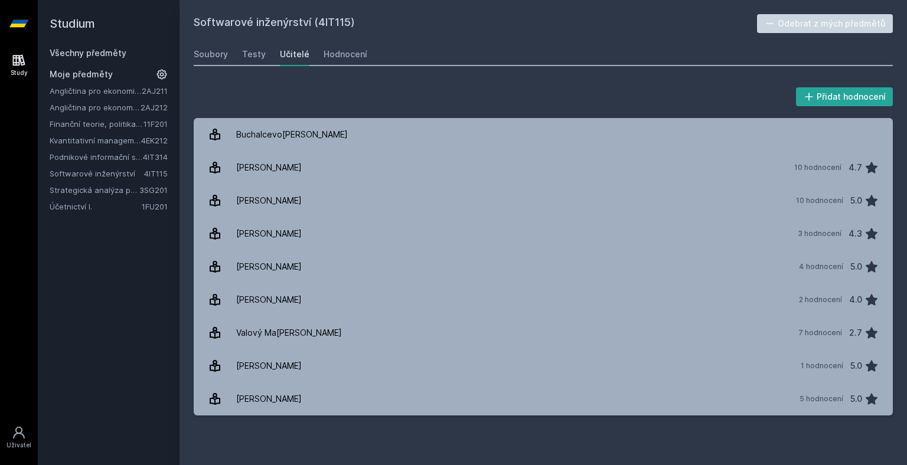
drag, startPoint x: 319, startPoint y: 24, endPoint x: 350, endPoint y: 12, distance: 32.7
click at [350, 12] on div "Softwarové inženýrství (4IT115) Odebrat z mých předmětů [GEOGRAPHIC_DATA] Testy…" at bounding box center [542, 232] width 727 height 465
copy h2 "4IT115"
click at [335, 48] on link "Hodnocení" at bounding box center [345, 54] width 44 height 24
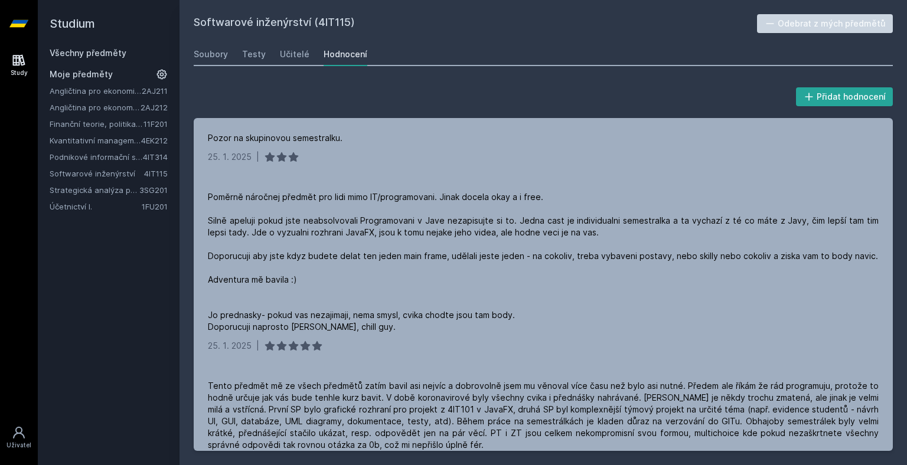
click at [450, 19] on h2 "Softwarové inženýrství (4IT115)" at bounding box center [475, 23] width 563 height 19
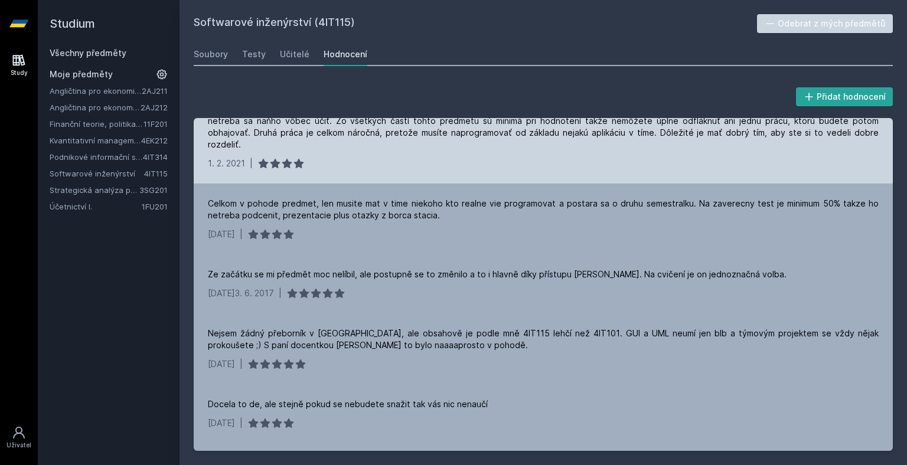
scroll to position [413, 0]
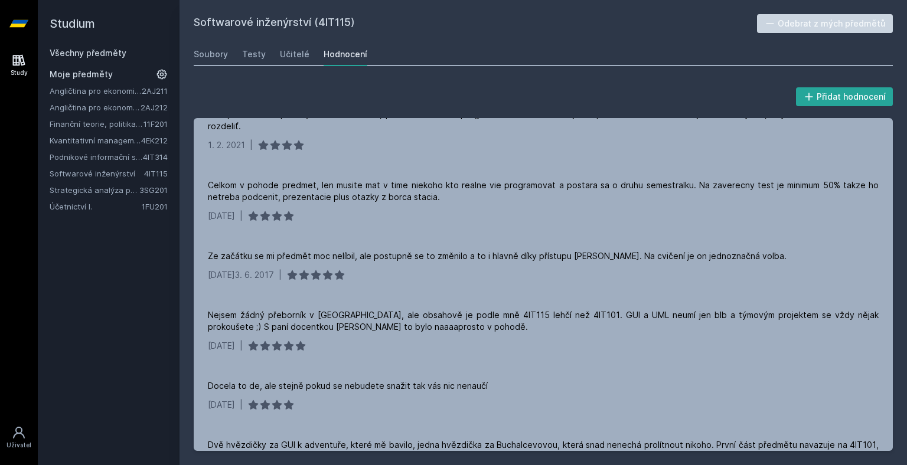
click at [522, 40] on div "Softwarové inženýrství (4IT115) Odebrat z mých předmětů [GEOGRAPHIC_DATA] Testy…" at bounding box center [543, 232] width 699 height 437
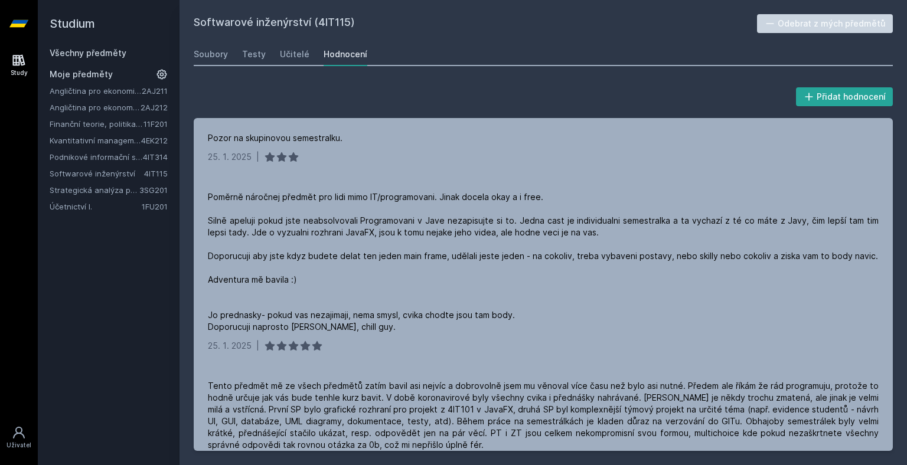
scroll to position [597, 0]
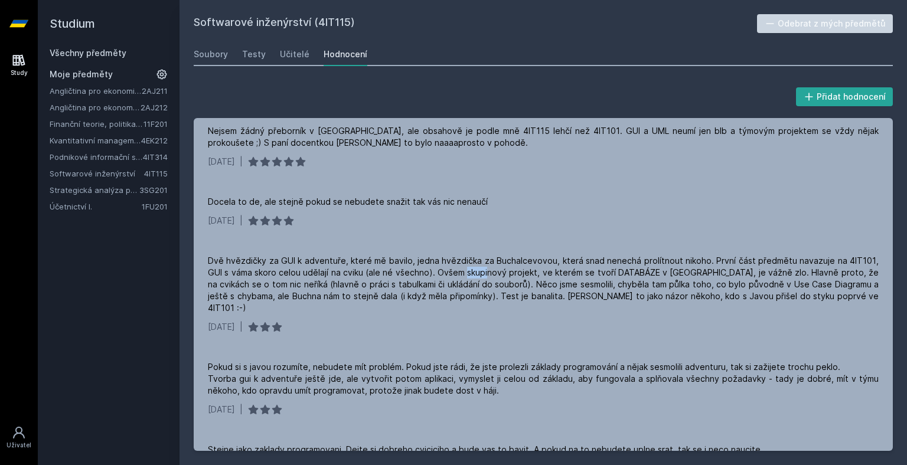
drag, startPoint x: 318, startPoint y: 24, endPoint x: 347, endPoint y: 27, distance: 29.0
click at [347, 27] on h2 "Softwarové inženýrství (4IT115)" at bounding box center [475, 23] width 563 height 19
copy h2 "4IT115"
